Goal: Information Seeking & Learning: Learn about a topic

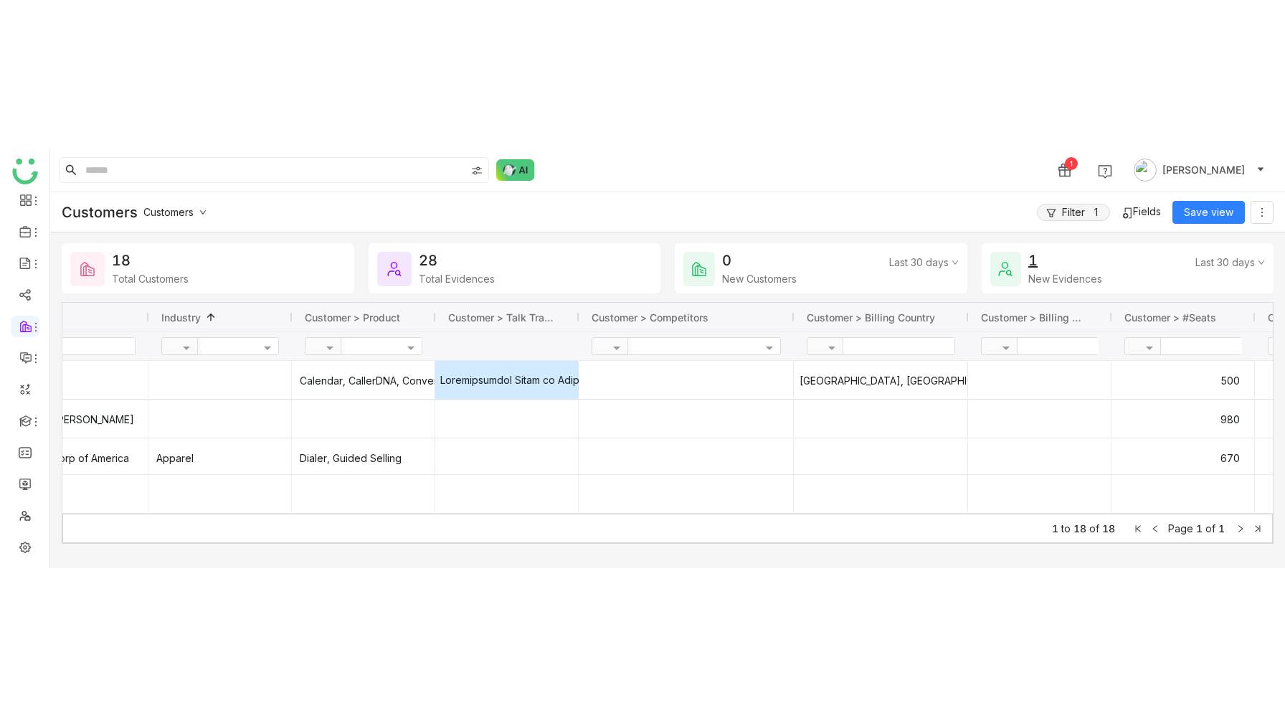
scroll to position [0, 129]
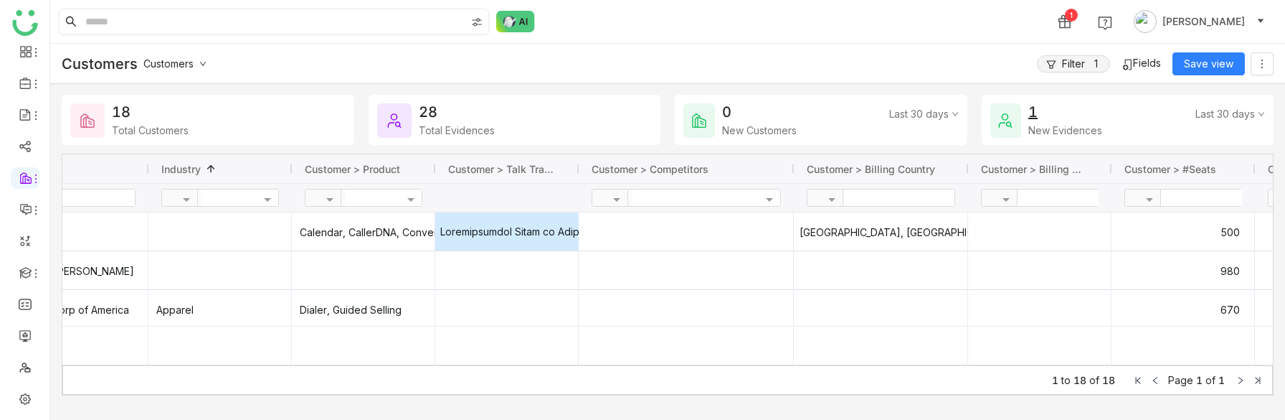
click at [106, 22] on input at bounding box center [273, 21] width 383 height 24
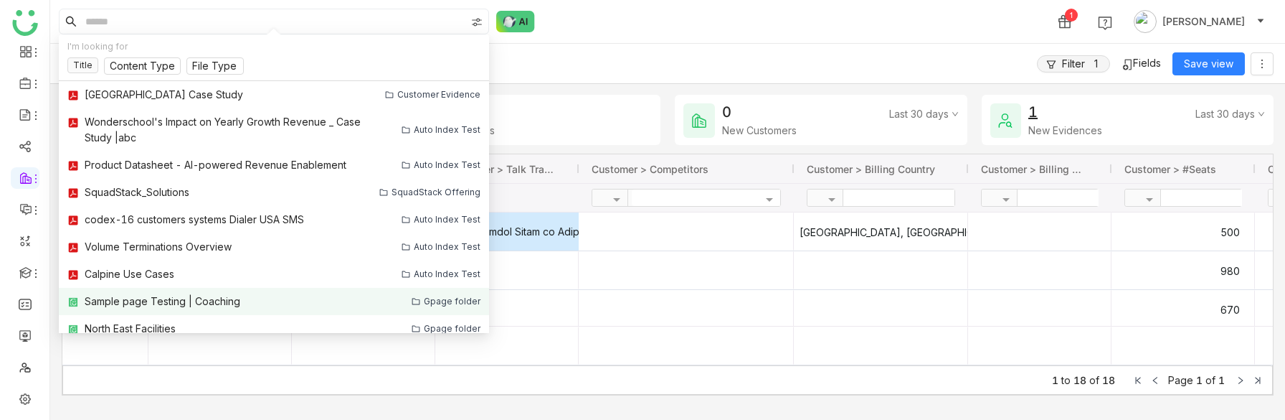
click at [161, 303] on div "Sample page Testing | Coaching" at bounding box center [163, 301] width 156 height 16
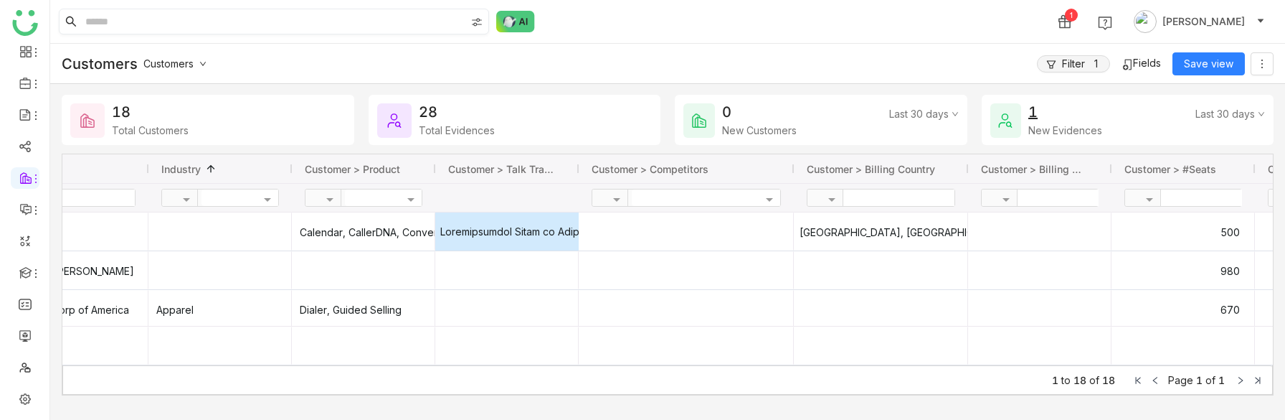
click at [110, 20] on input at bounding box center [273, 21] width 383 height 24
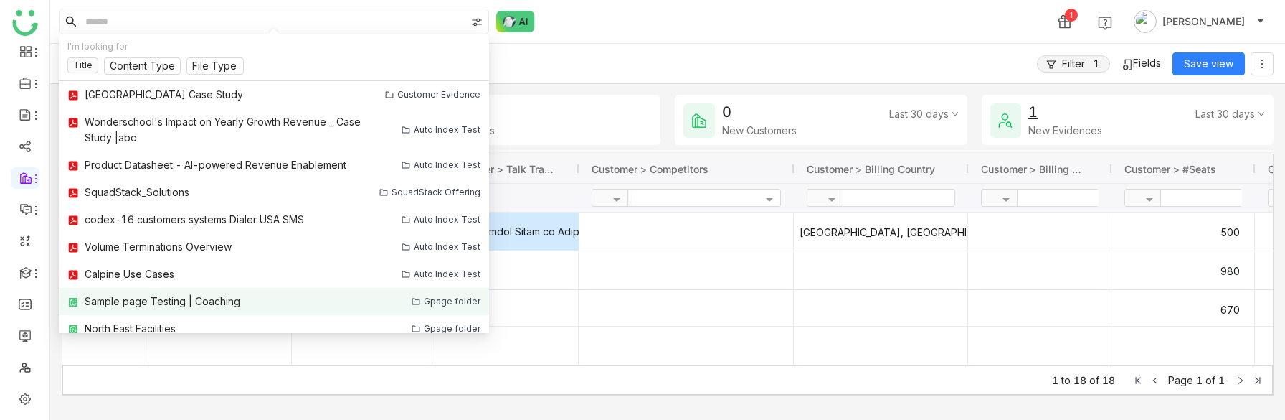
click at [156, 298] on div "Sample page Testing | Coaching" at bounding box center [163, 301] width 156 height 16
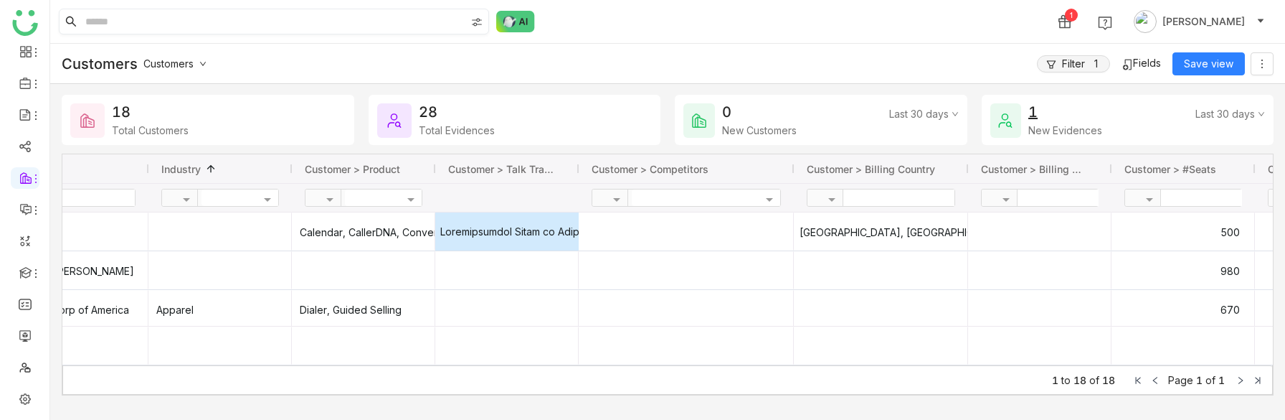
click at [112, 16] on input at bounding box center [273, 21] width 383 height 24
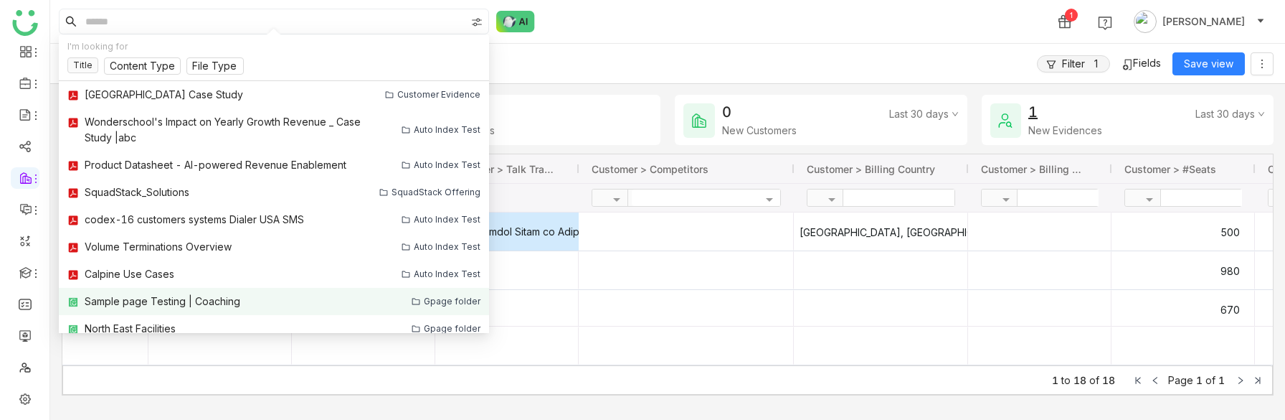
click at [126, 296] on div "Sample page Testing | Coaching" at bounding box center [163, 301] width 156 height 16
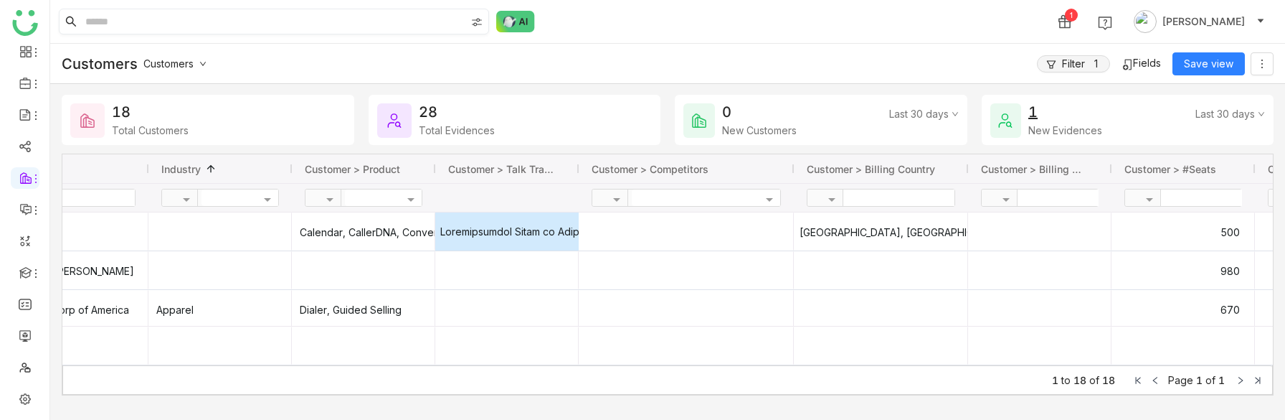
click at [152, 22] on input at bounding box center [273, 21] width 383 height 24
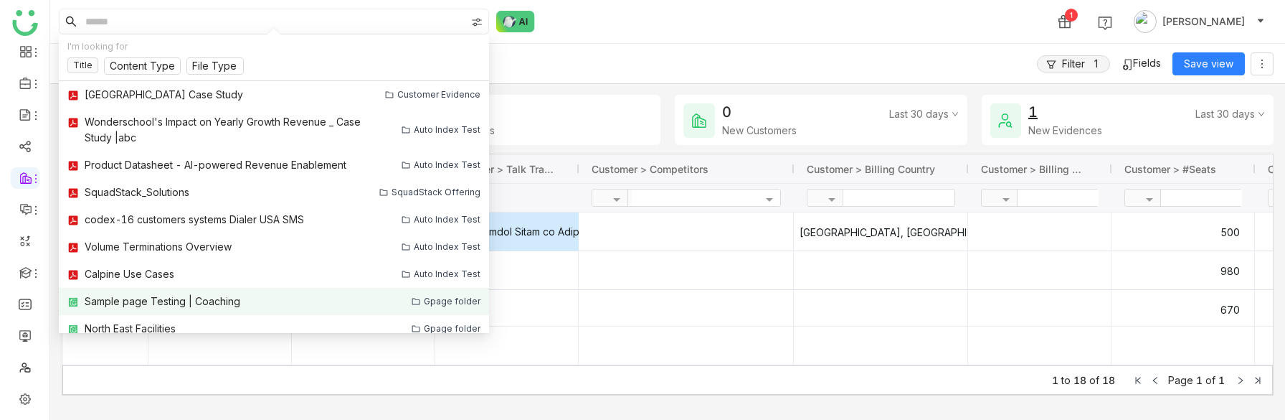
click at [209, 308] on link "Sample page Testing | Coaching Gpage folder" at bounding box center [274, 301] width 430 height 27
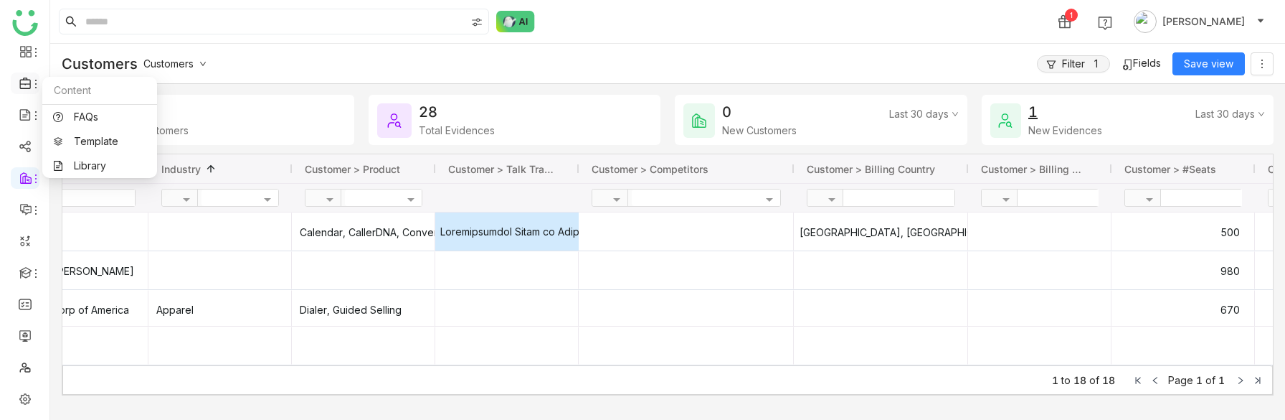
click at [26, 84] on icon at bounding box center [25, 83] width 13 height 13
click at [24, 24] on img at bounding box center [25, 23] width 26 height 26
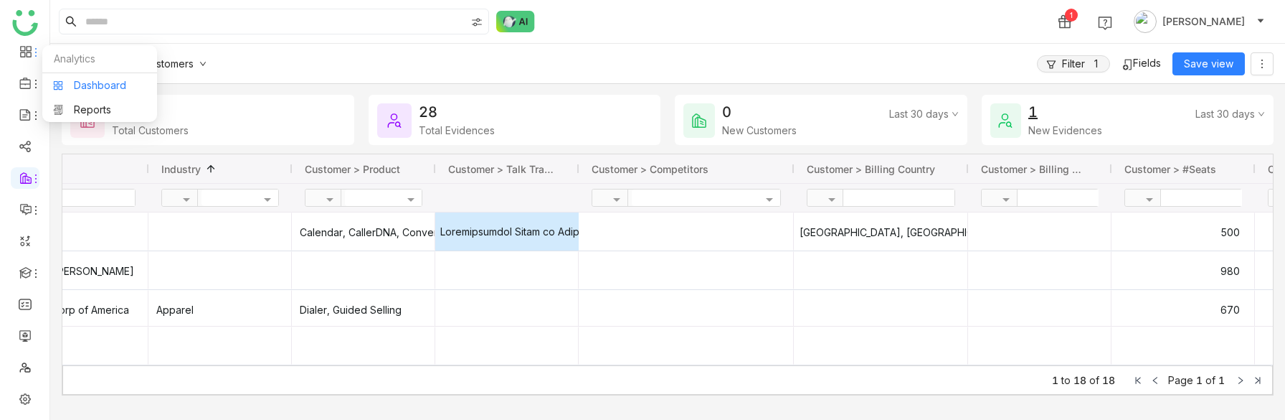
click at [91, 90] on link "Dashboard" at bounding box center [99, 85] width 93 height 10
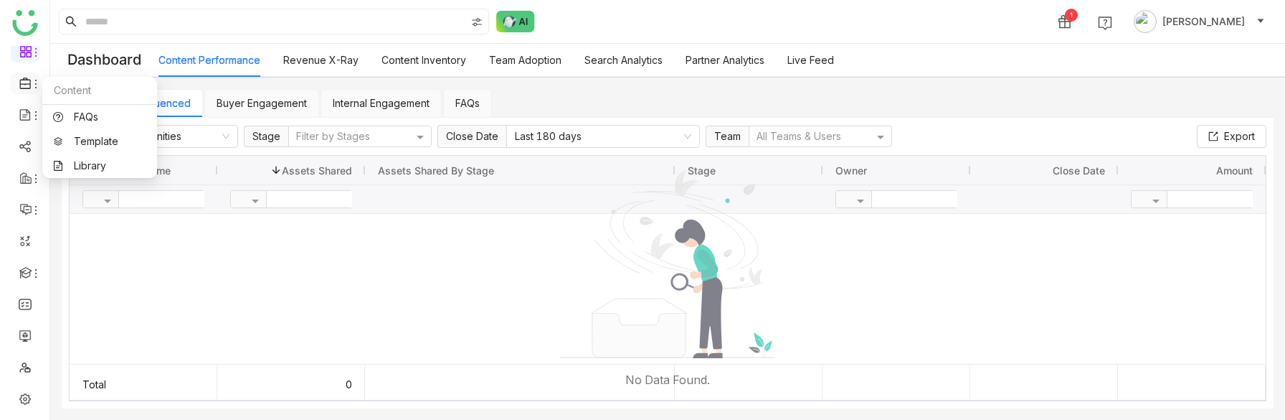
click at [27, 87] on icon at bounding box center [25, 83] width 13 height 13
click at [89, 164] on link "Library" at bounding box center [99, 166] width 93 height 10
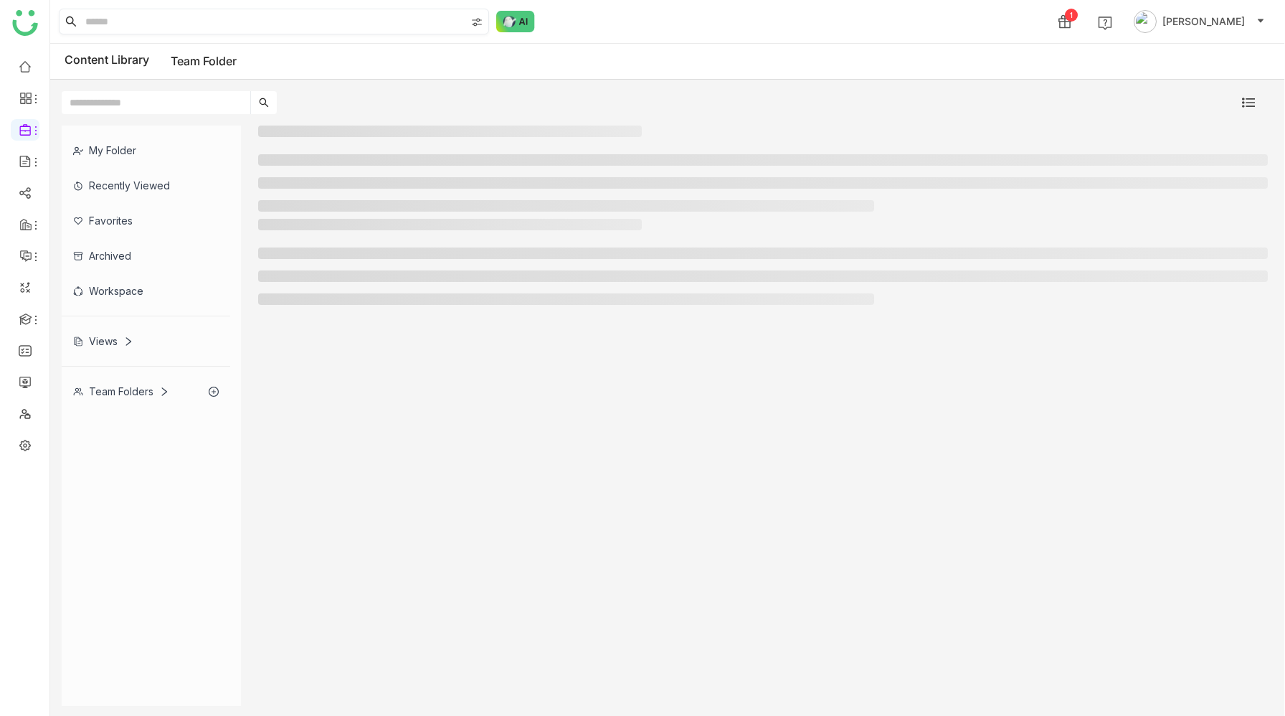
click at [285, 26] on input at bounding box center [273, 21] width 383 height 24
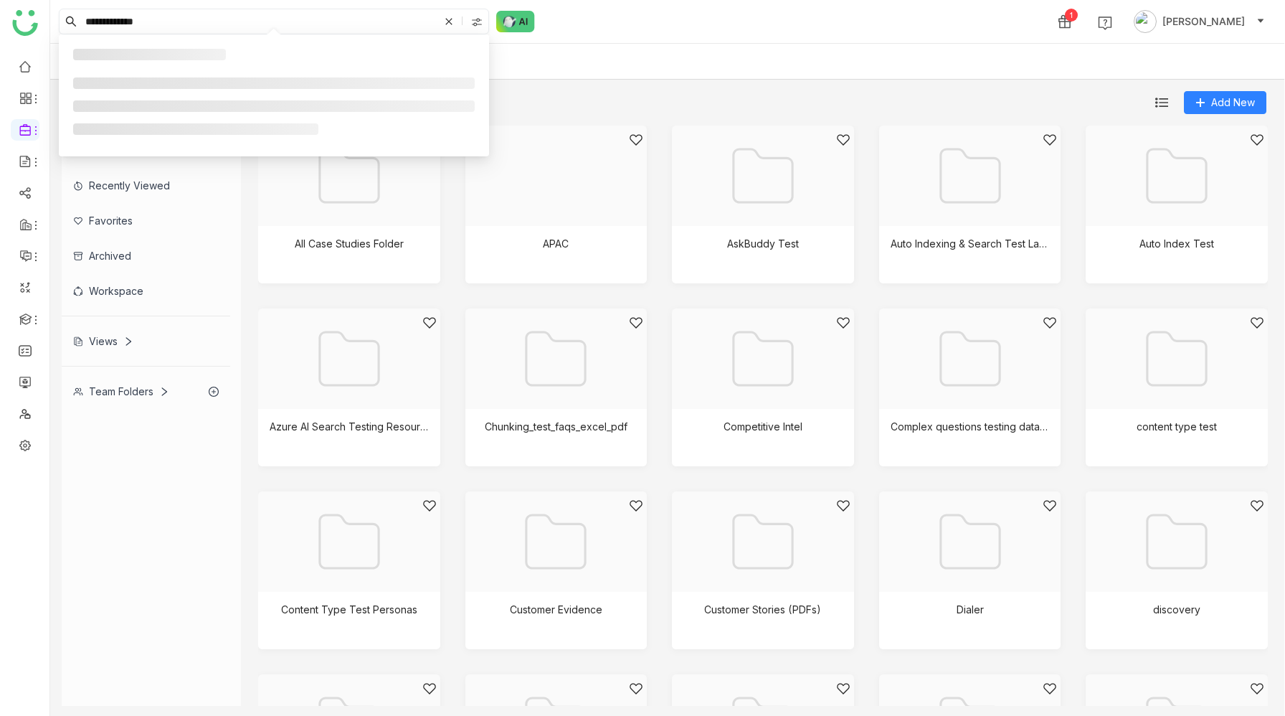
type input "**********"
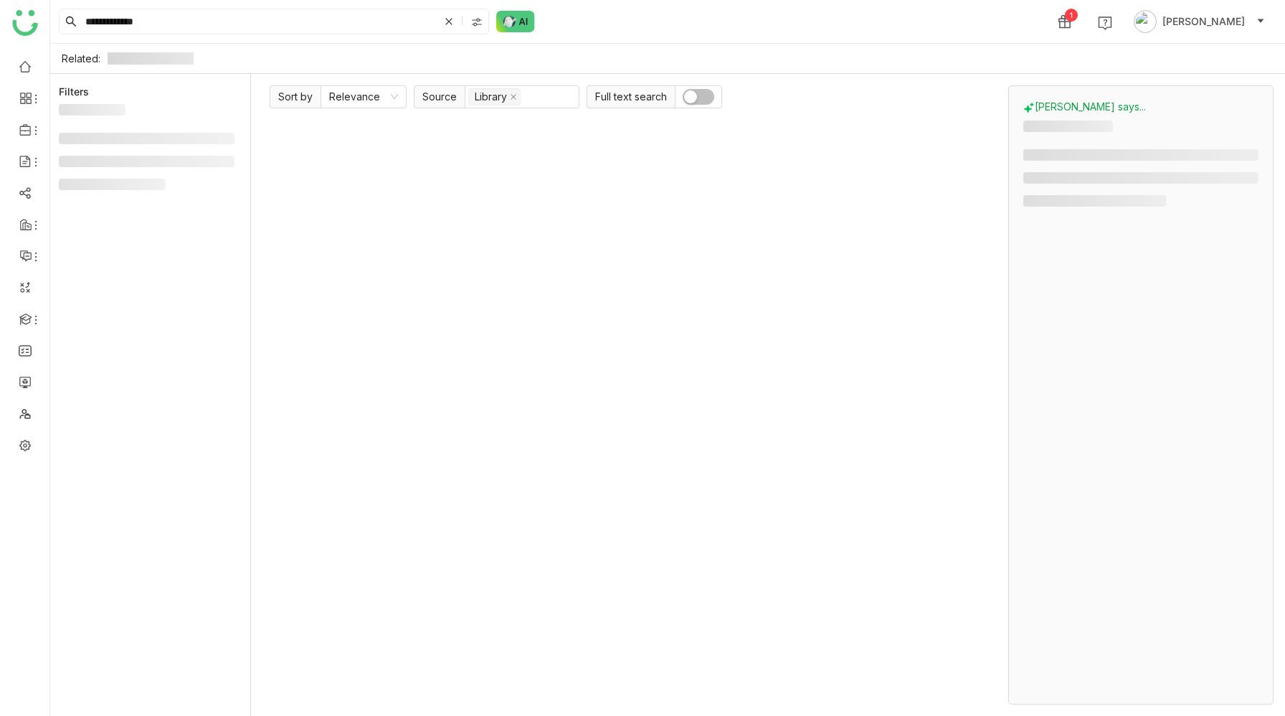
click at [697, 99] on button "button" at bounding box center [699, 97] width 32 height 16
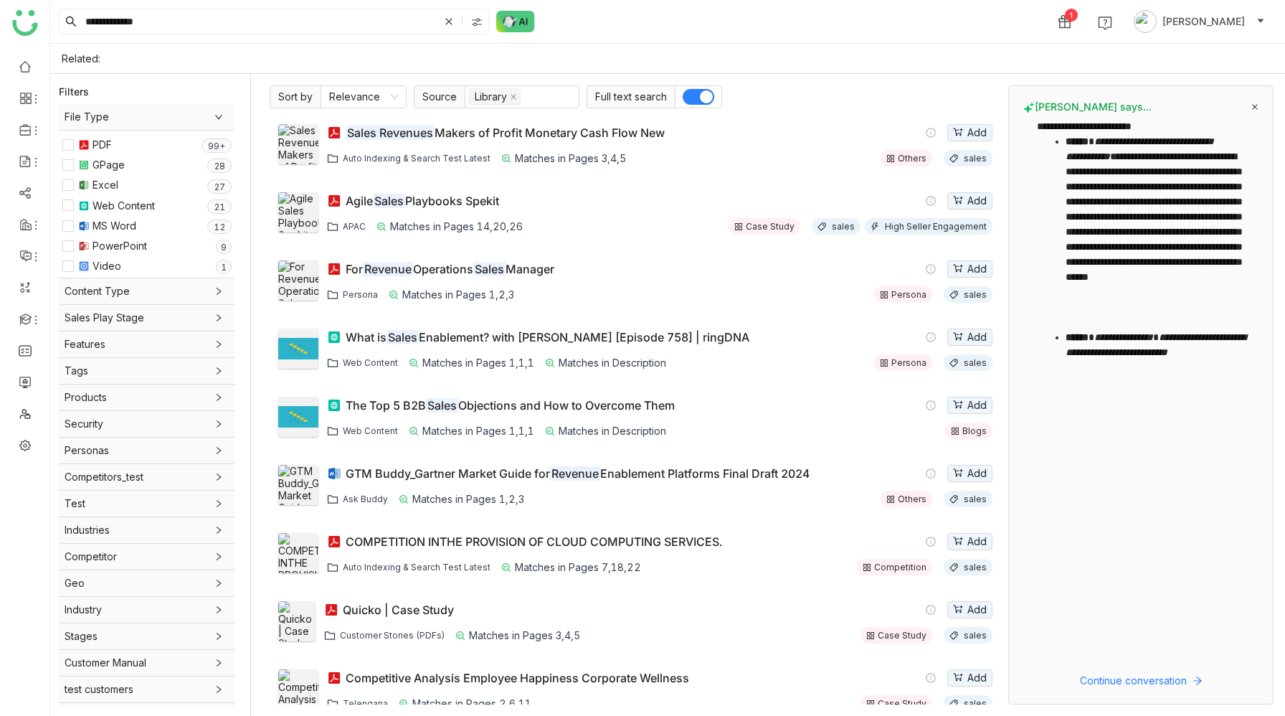
click at [559, 133] on div "Sales Revenues Makers of Profit Monetary Cash Flow New" at bounding box center [505, 133] width 319 height 14
click at [466, 199] on div "Agile Sales Playbooks Spekit" at bounding box center [423, 201] width 154 height 14
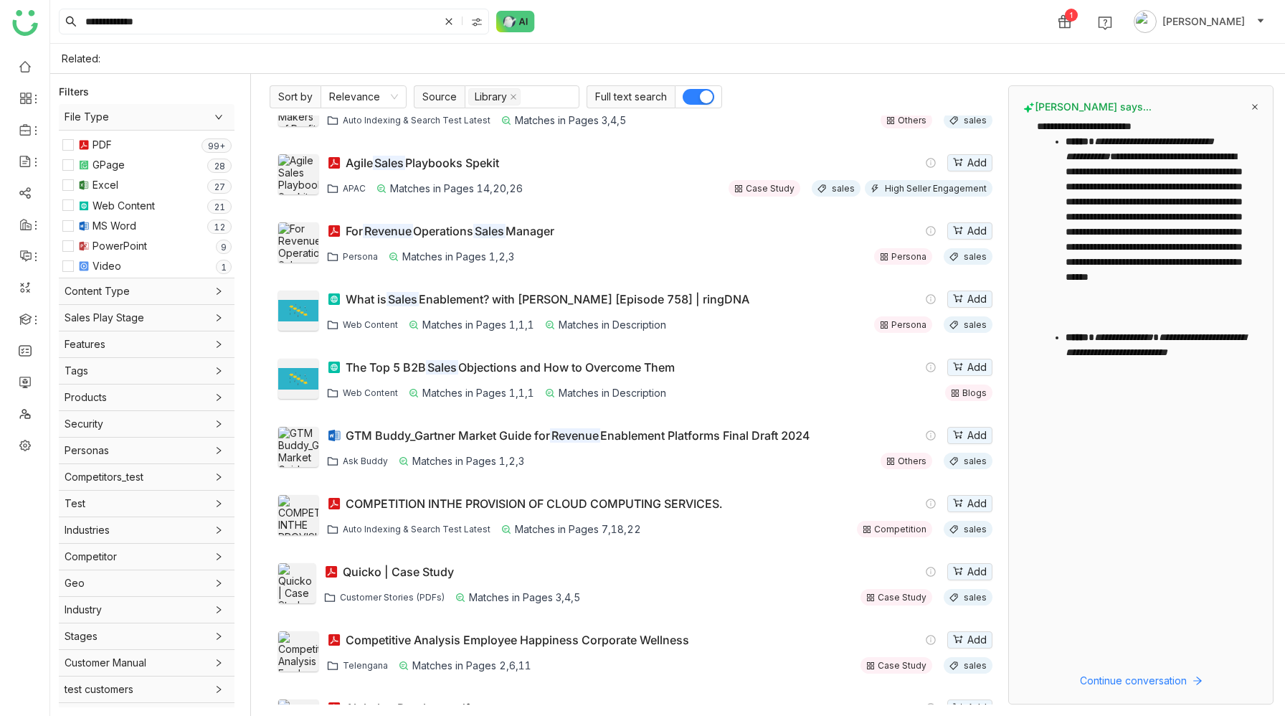
scroll to position [80, 0]
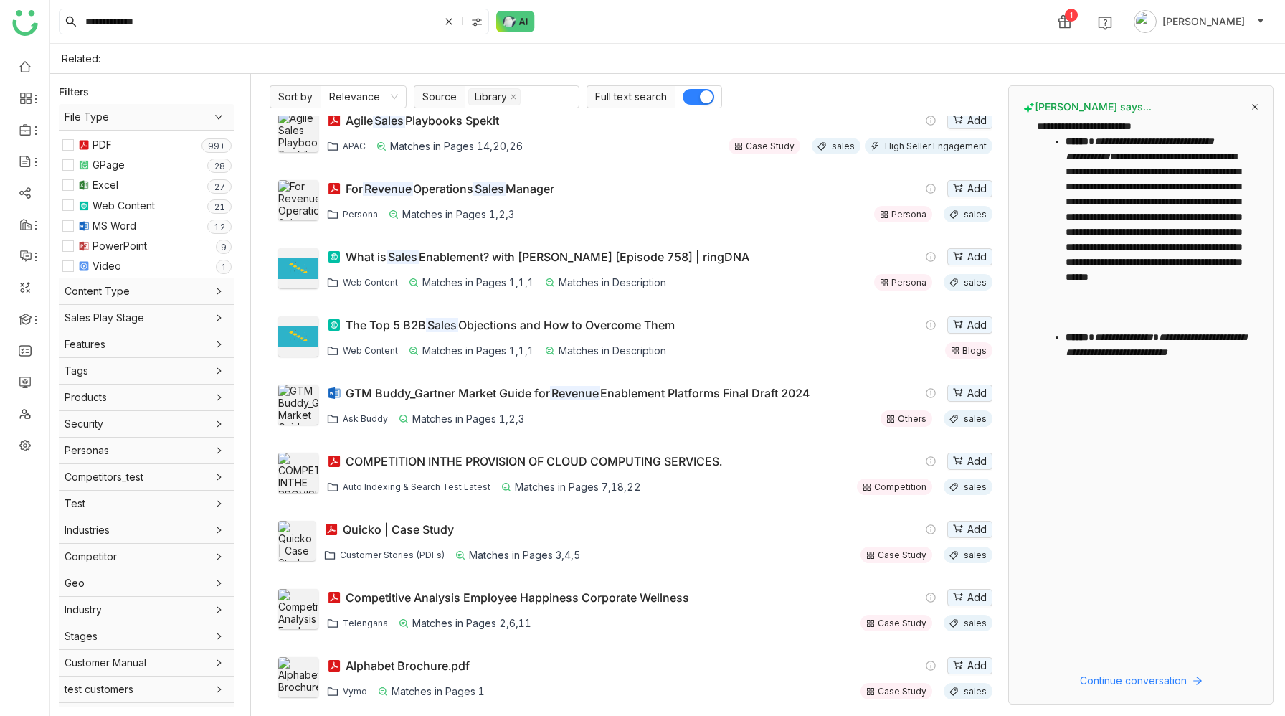
click at [597, 419] on div "Competitive Analysis Employee Happiness Corporate Wellness" at bounding box center [518, 597] width 344 height 14
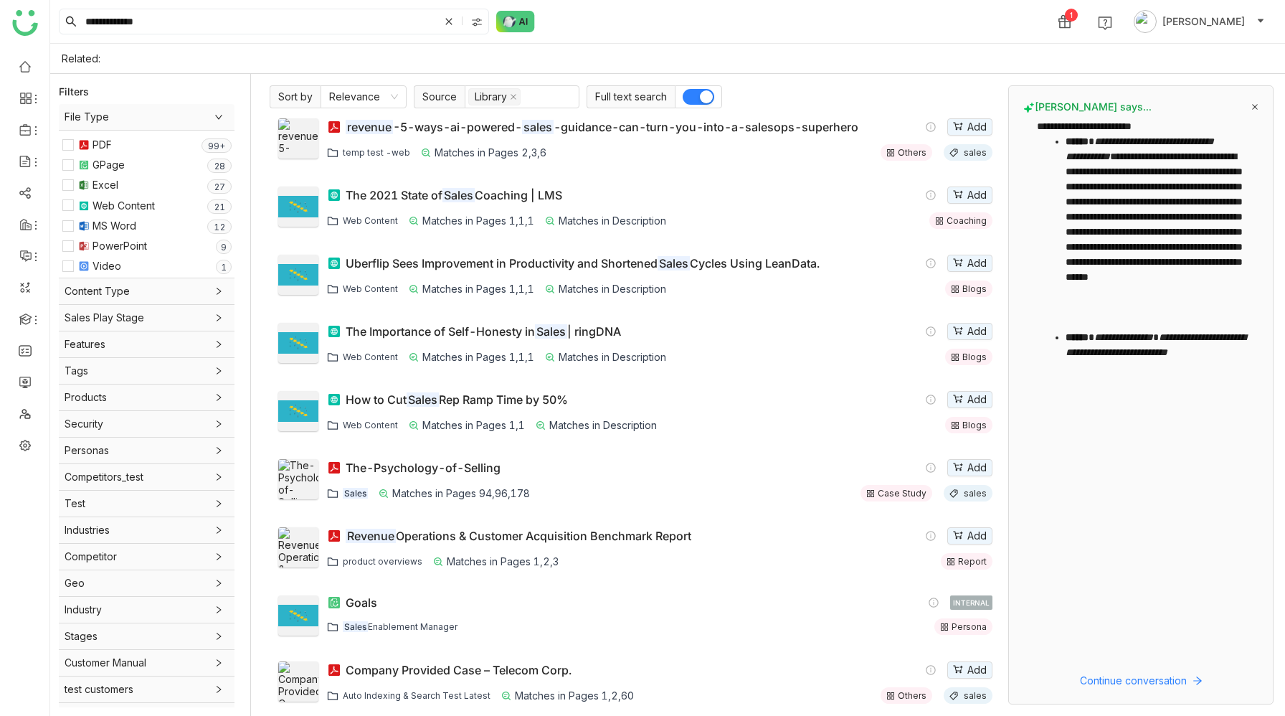
scroll to position [756, 0]
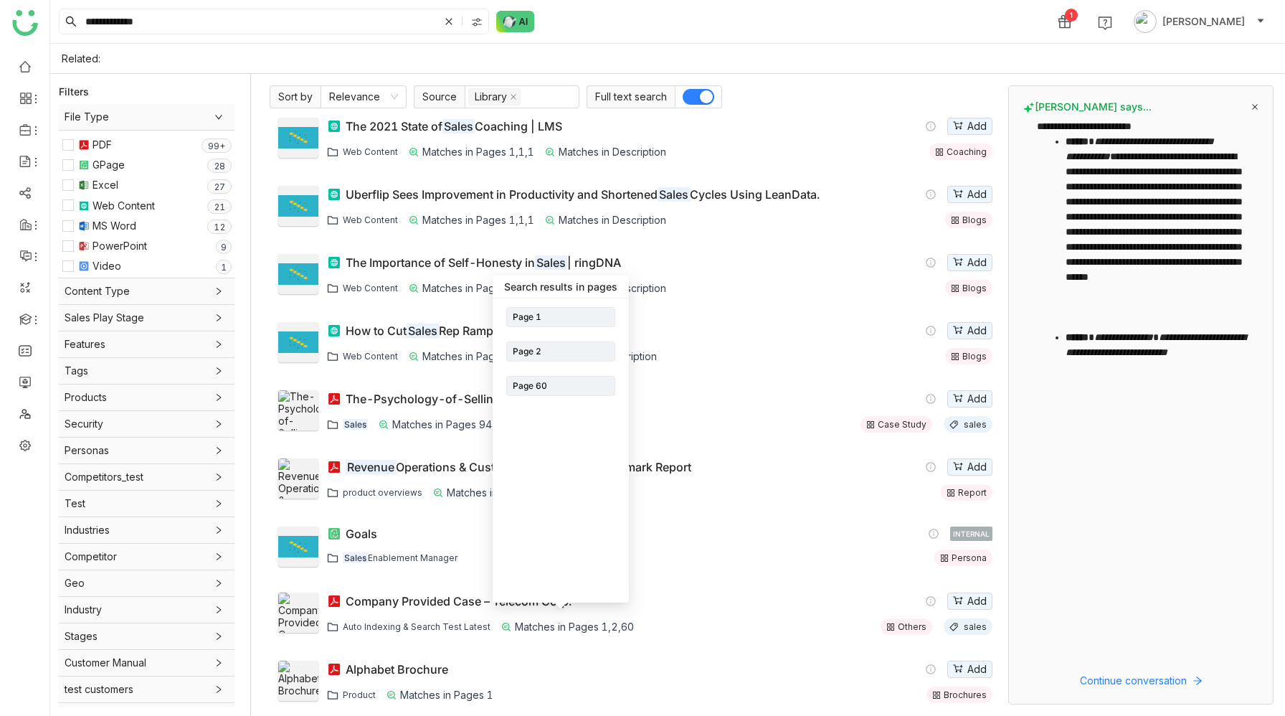
click at [585, 342] on img at bounding box center [561, 342] width 108 height 0
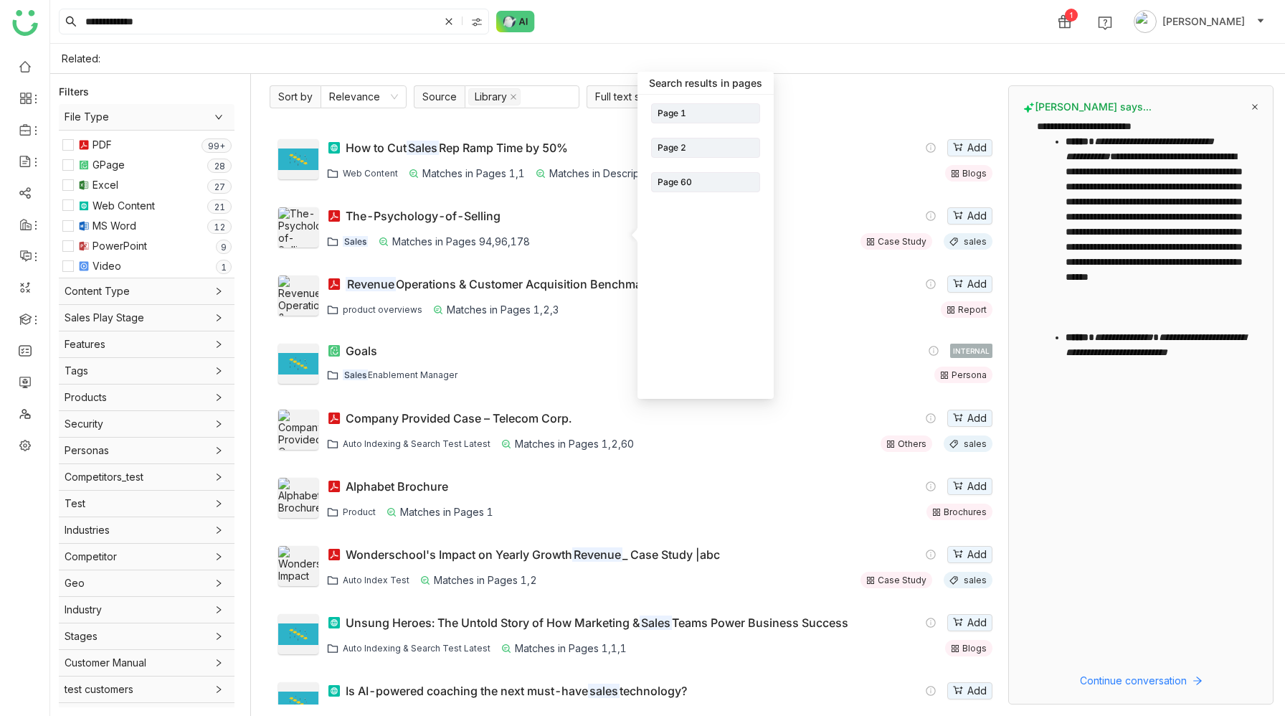
scroll to position [927, 0]
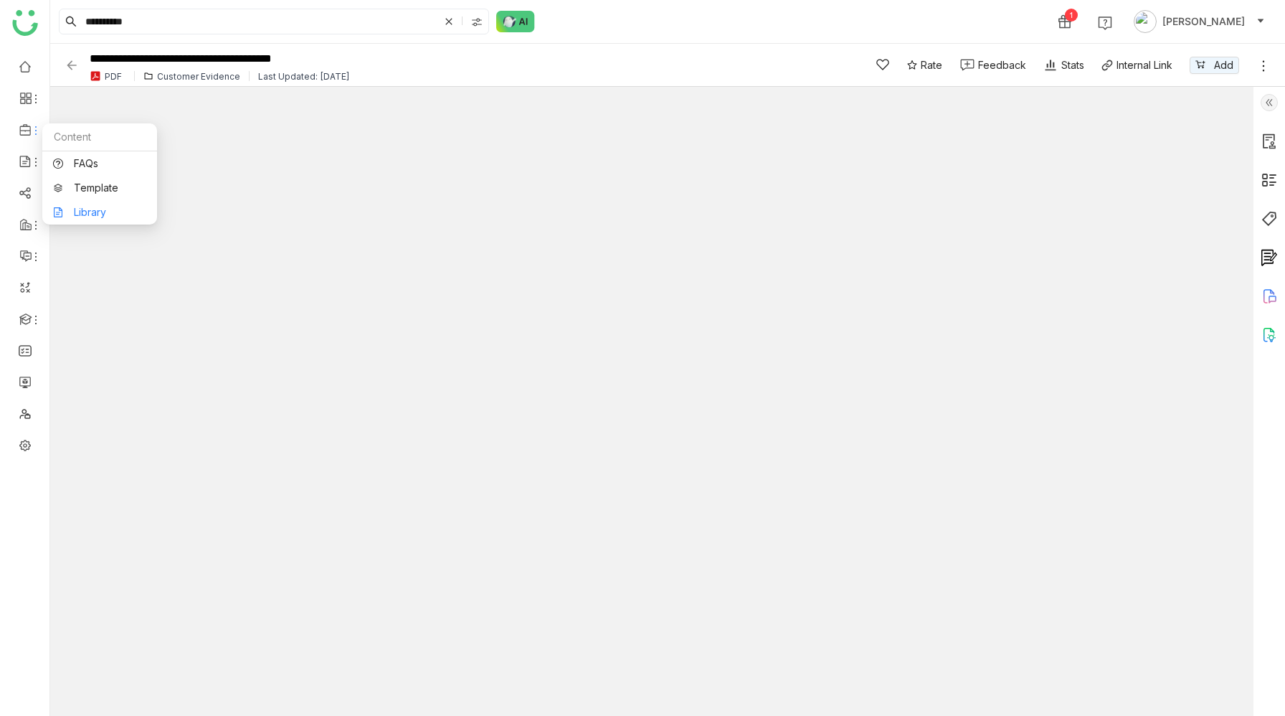
click at [72, 207] on link "Library" at bounding box center [99, 212] width 93 height 10
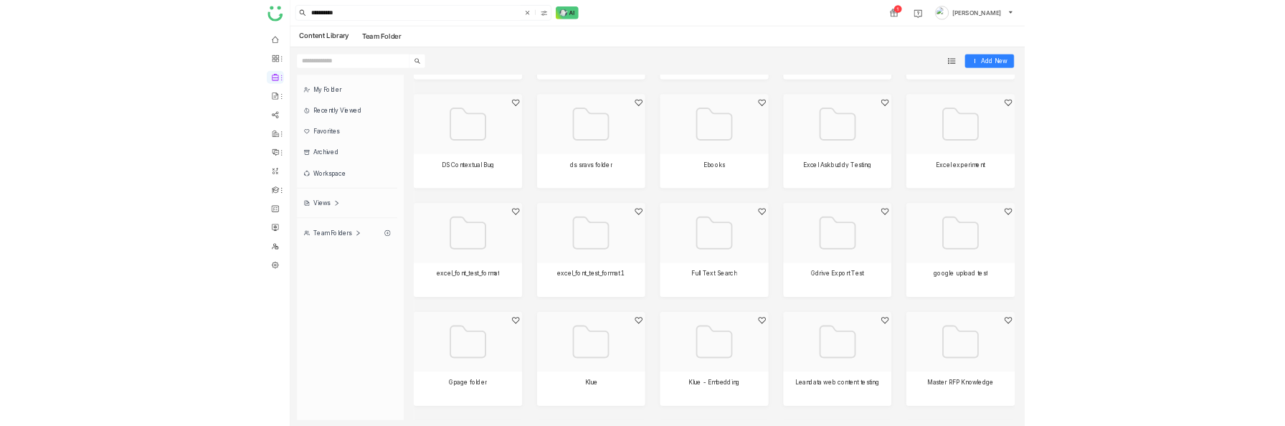
scroll to position [526, 0]
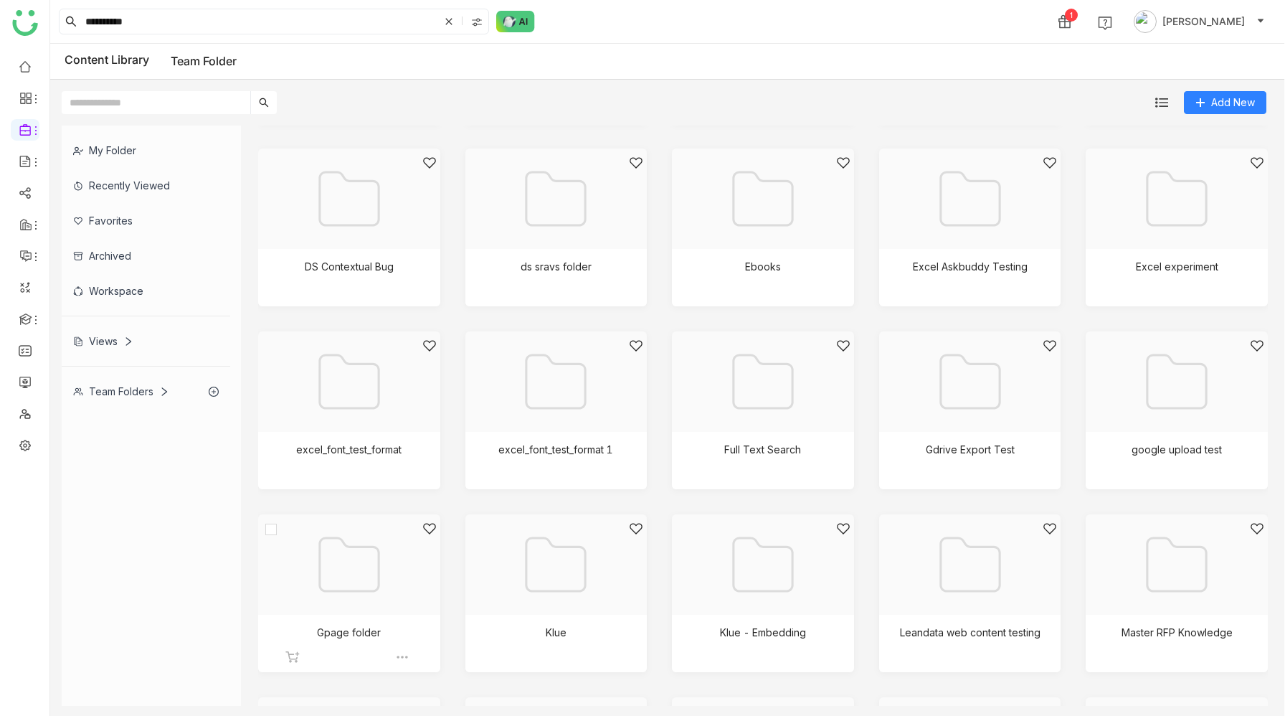
click at [386, 577] on div at bounding box center [344, 582] width 158 height 122
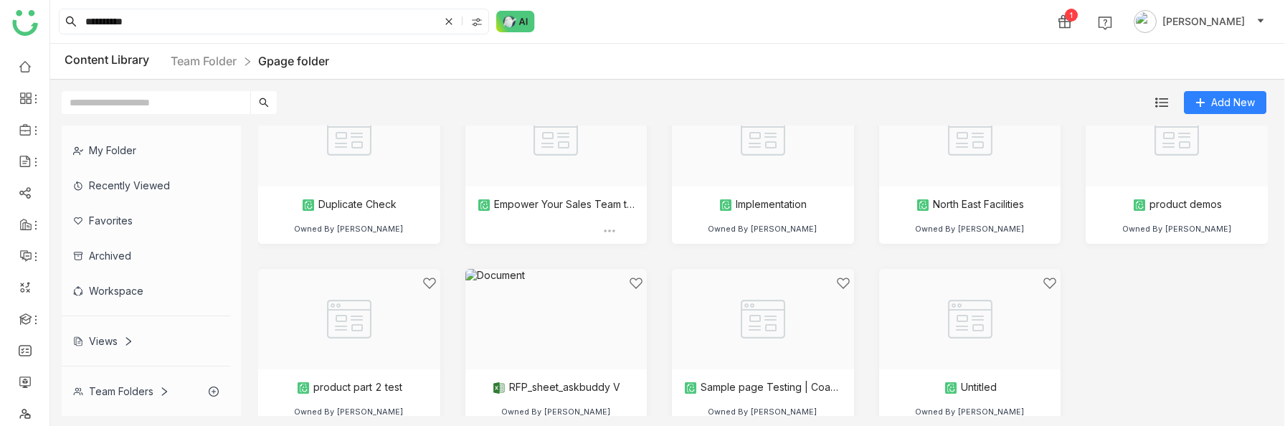
scroll to position [255, 0]
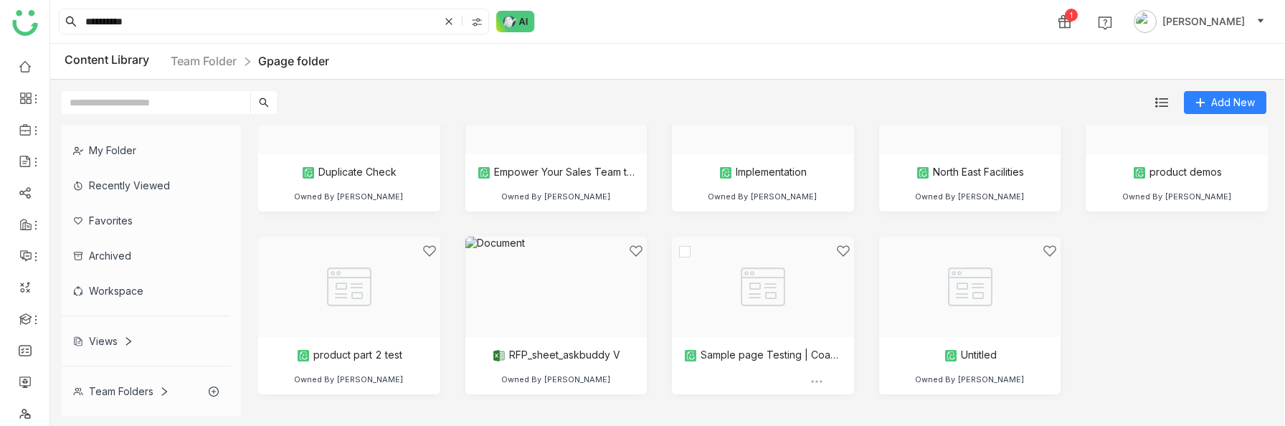
click at [730, 291] on div at bounding box center [758, 305] width 158 height 122
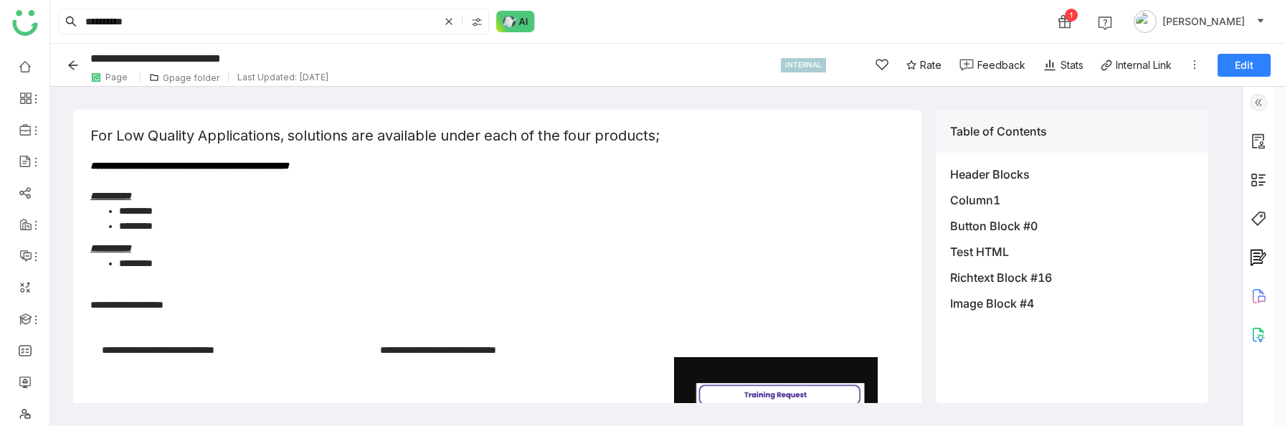
click at [72, 64] on icon "Back" at bounding box center [72, 65] width 11 height 11
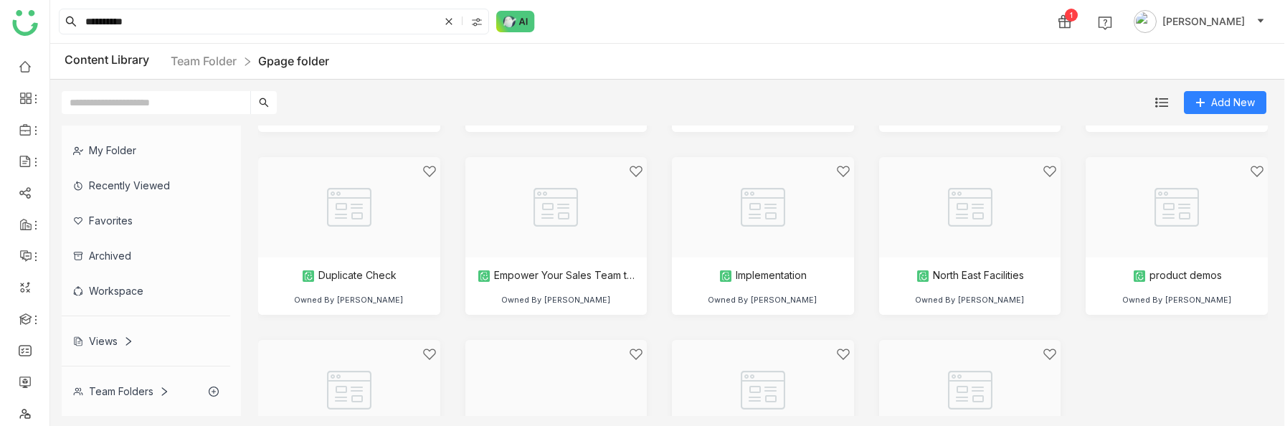
scroll to position [255, 0]
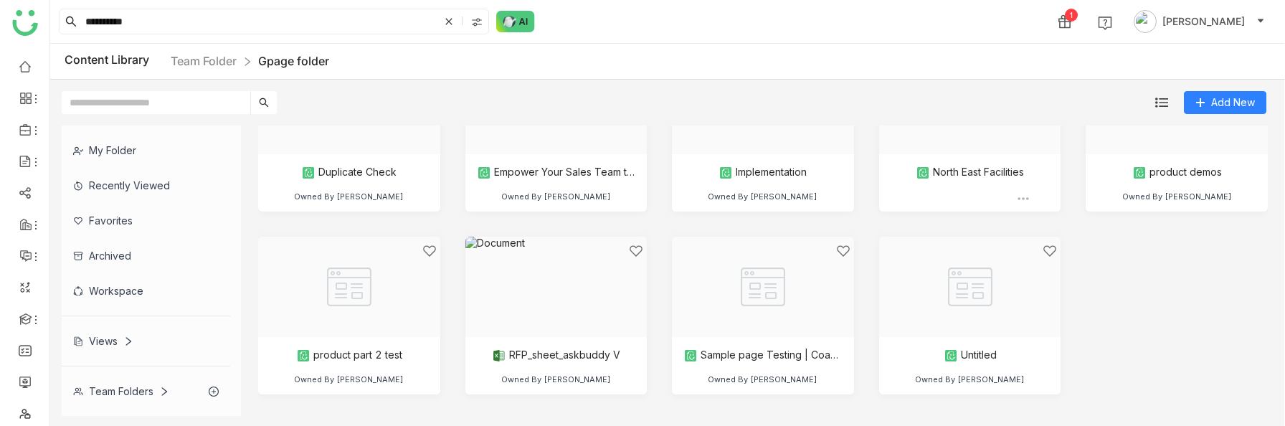
click at [943, 141] on div at bounding box center [966, 122] width 158 height 122
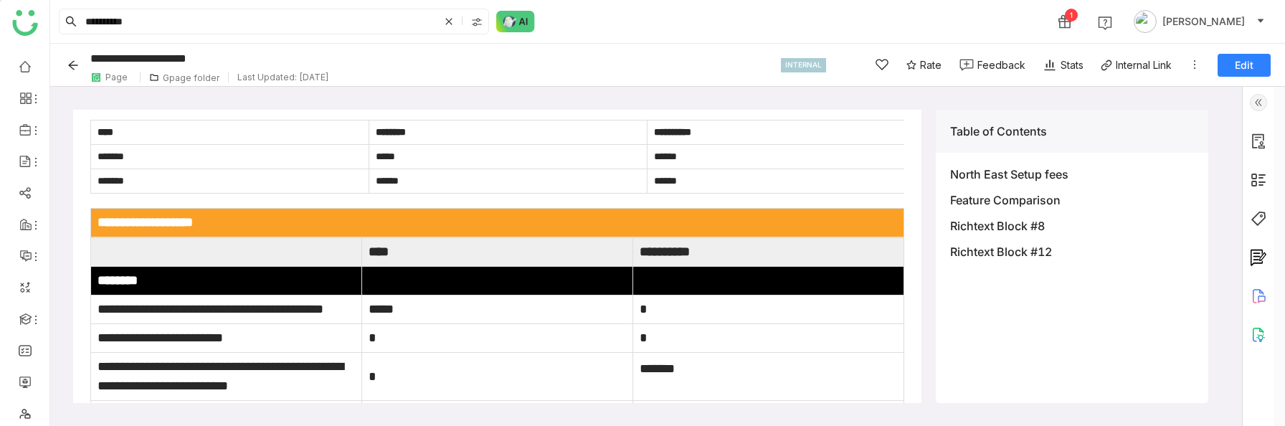
scroll to position [9, 0]
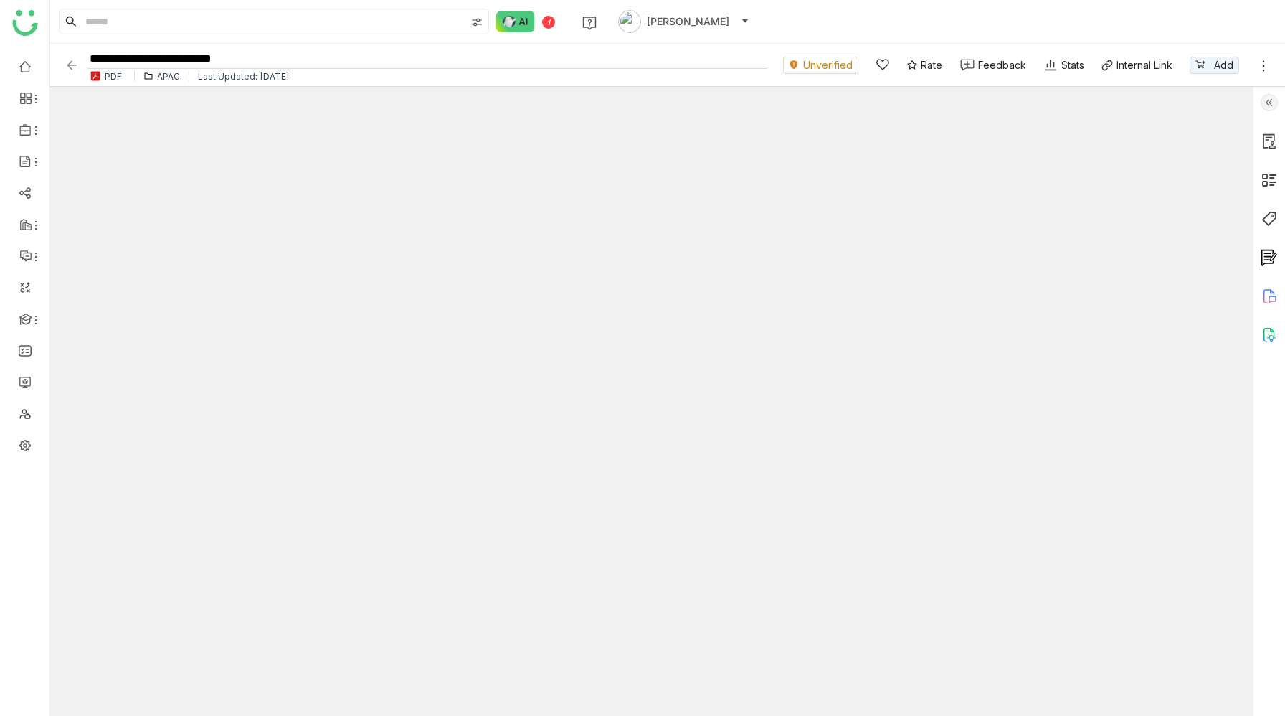
type input "**"
type input "*"
click at [71, 65] on img at bounding box center [72, 65] width 14 height 14
type input "*"
type input "**"
